Goal: Navigation & Orientation: Find specific page/section

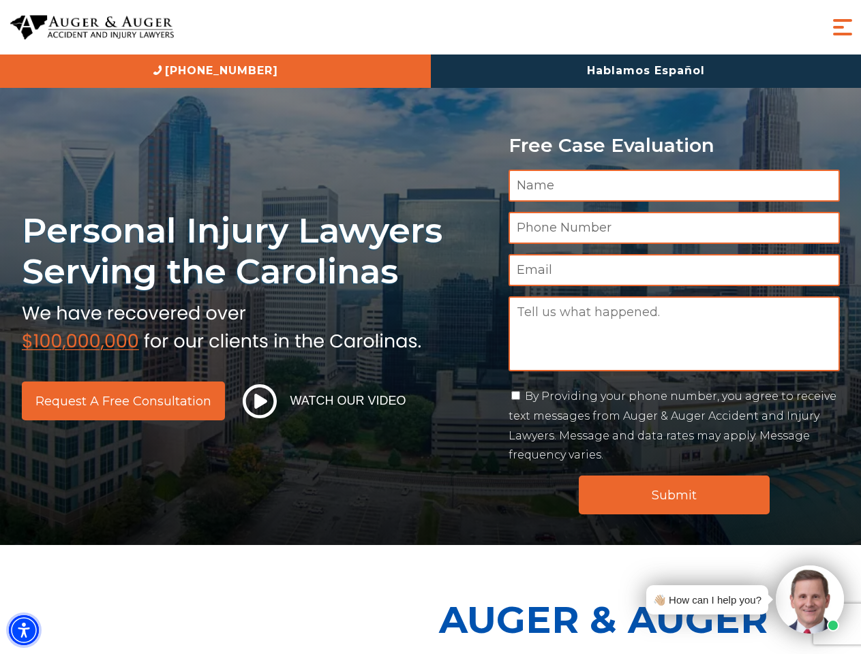
click at [24, 630] on img "Accessibility Menu" at bounding box center [24, 630] width 30 height 30
